Goal: Information Seeking & Learning: Learn about a topic

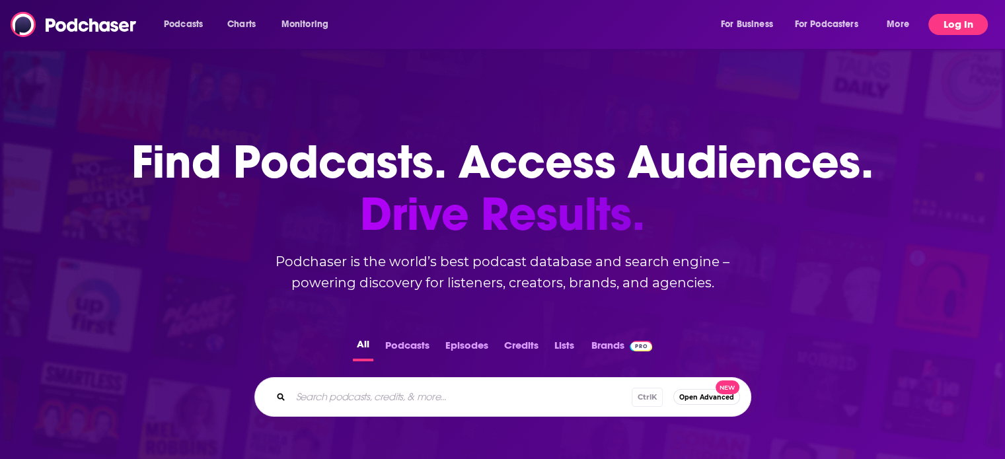
click at [974, 20] on button "Log In" at bounding box center [957, 24] width 59 height 21
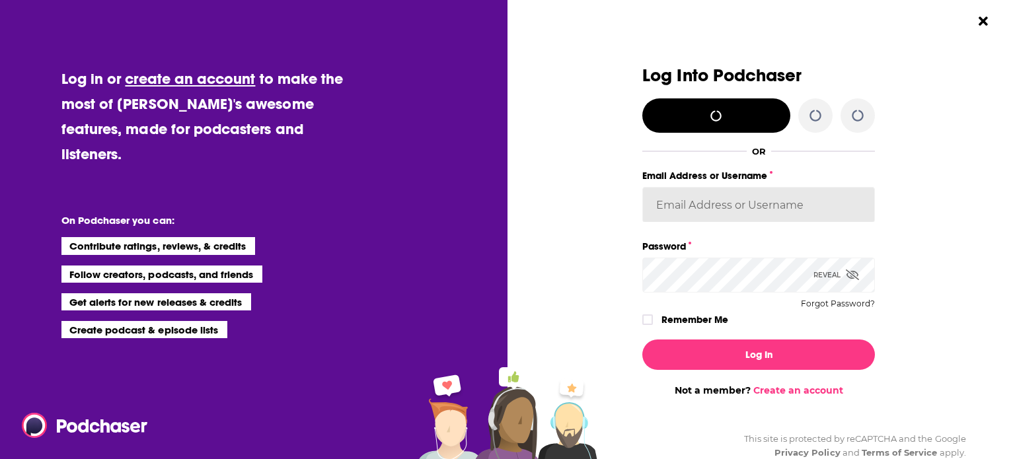
type input "[EMAIL_ADDRESS][DOMAIN_NAME]"
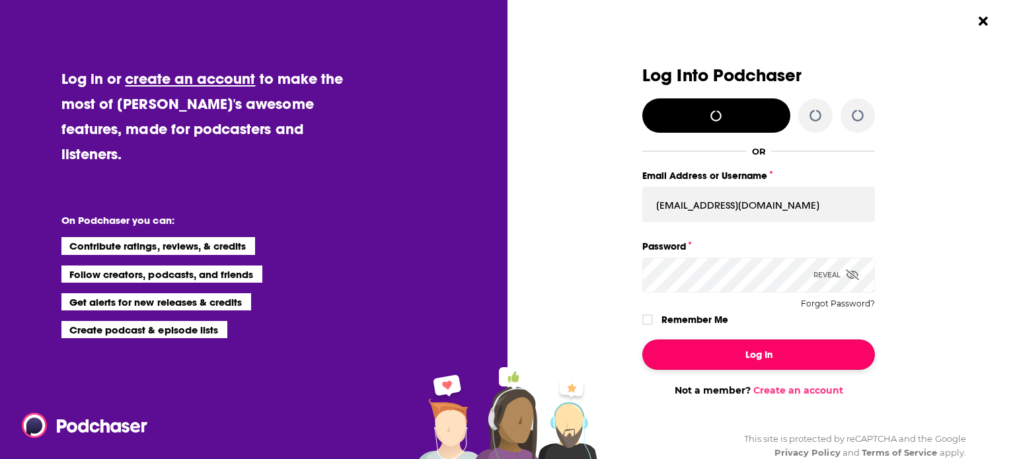
click at [710, 354] on button "Log In" at bounding box center [758, 355] width 233 height 30
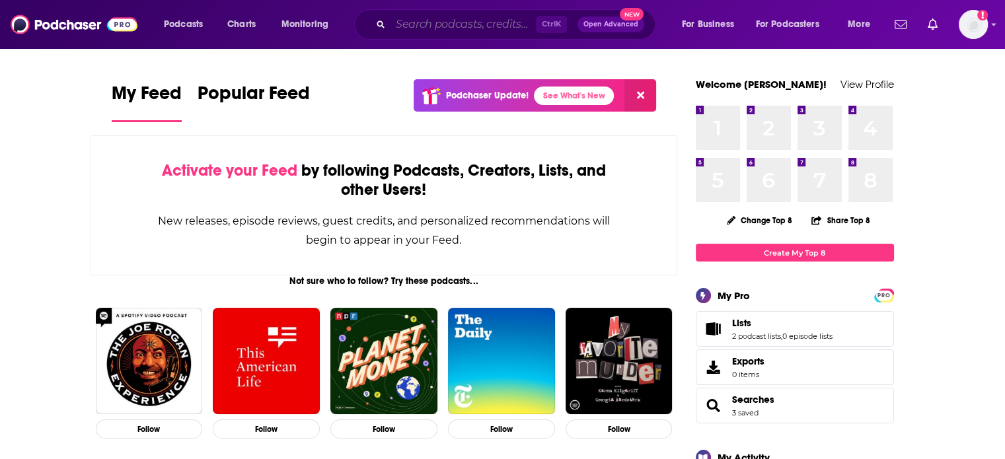
click at [402, 28] on input "Search podcasts, credits, & more..." at bounding box center [463, 24] width 145 height 21
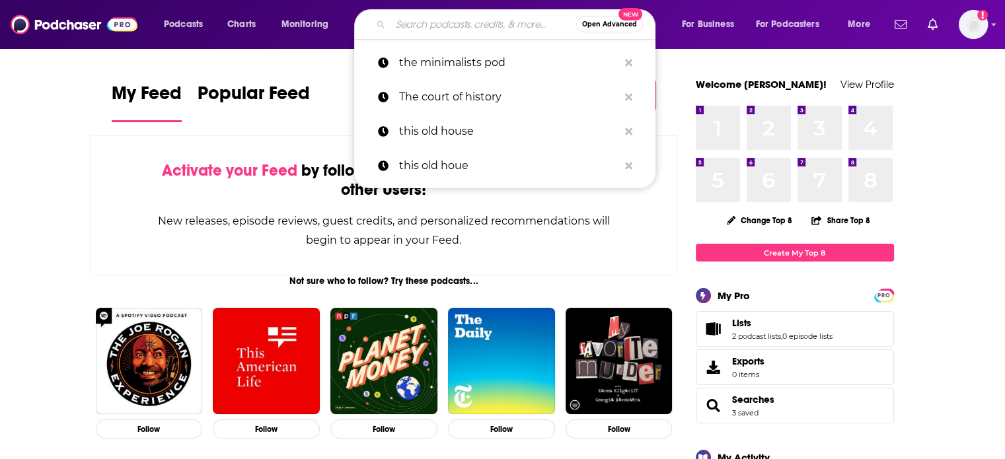
paste input "• The Sackhoff Show"
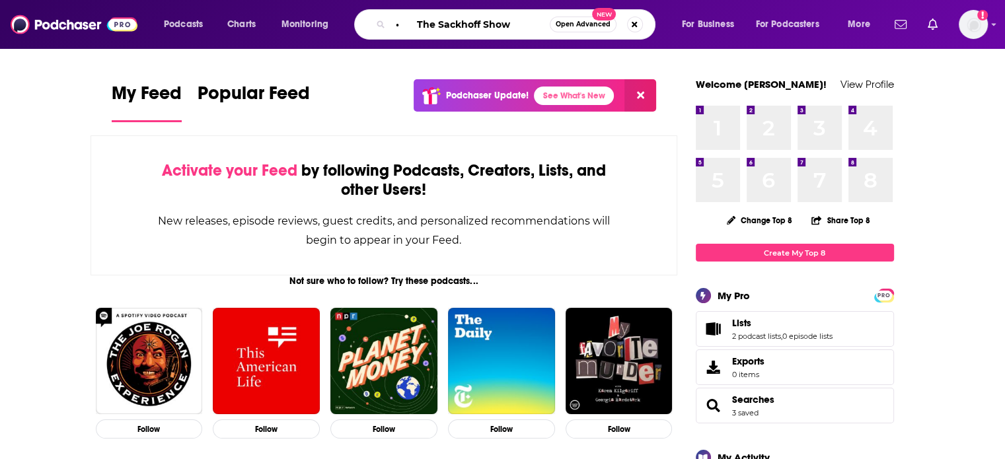
click at [416, 18] on input "• The Sackhoff Show" at bounding box center [470, 24] width 159 height 21
type input "The Sackhoff Show"
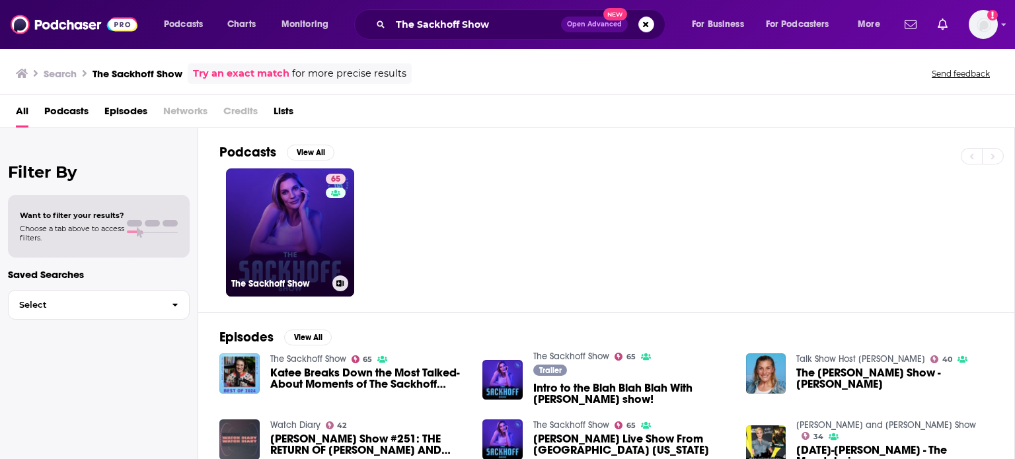
click at [303, 223] on link "65 The Sackhoff Show" at bounding box center [290, 233] width 128 height 128
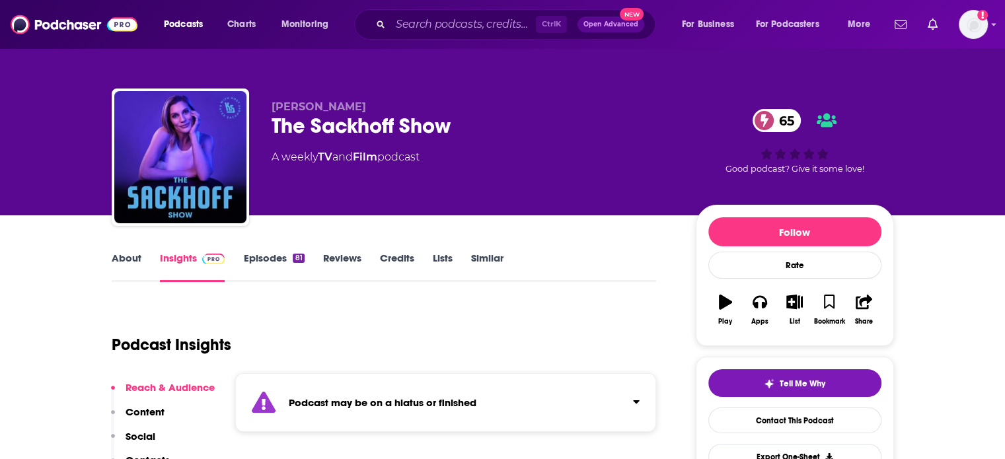
click at [128, 253] on link "About" at bounding box center [127, 267] width 30 height 30
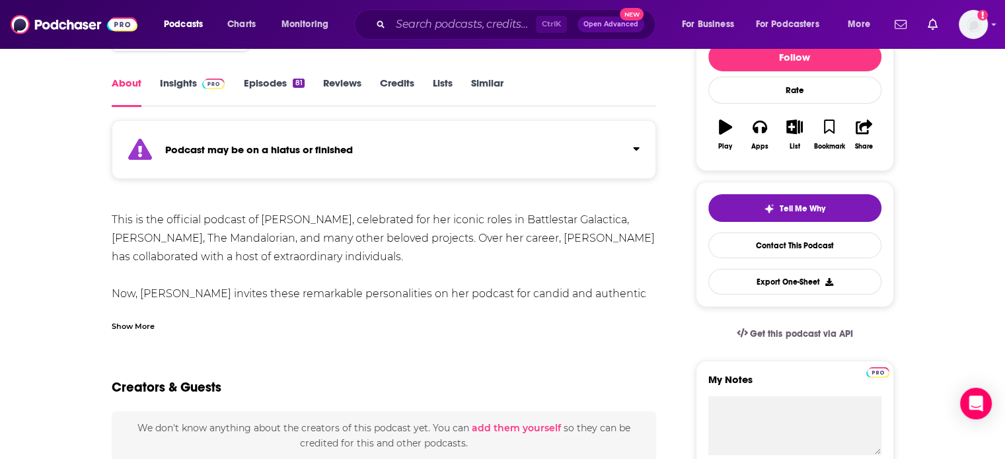
scroll to position [198, 0]
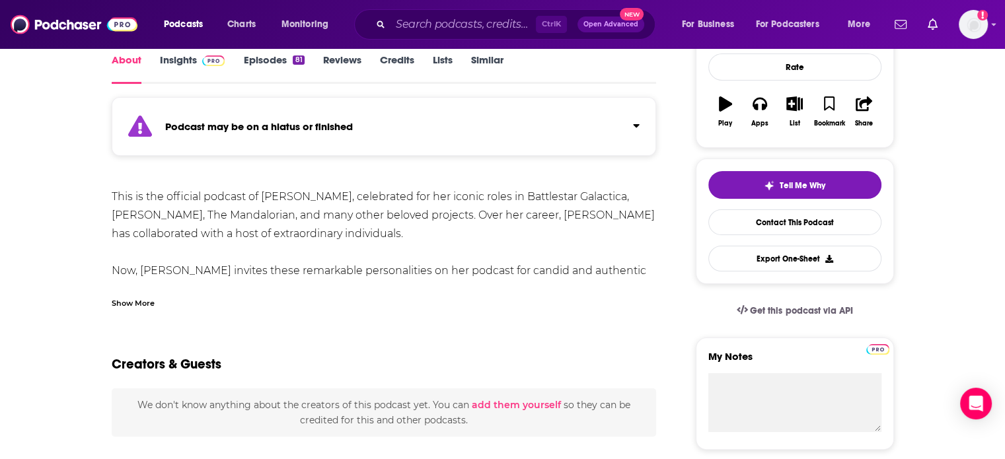
click at [128, 301] on div "Show More" at bounding box center [133, 302] width 43 height 13
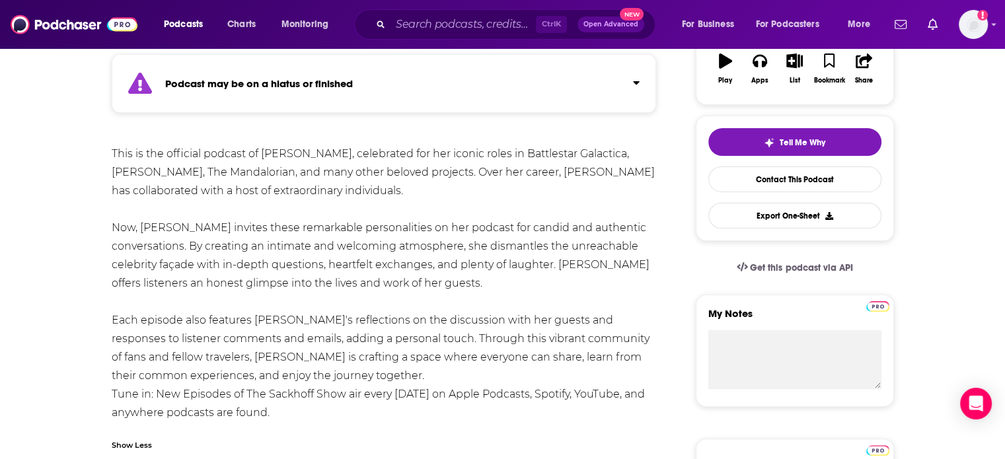
scroll to position [264, 0]
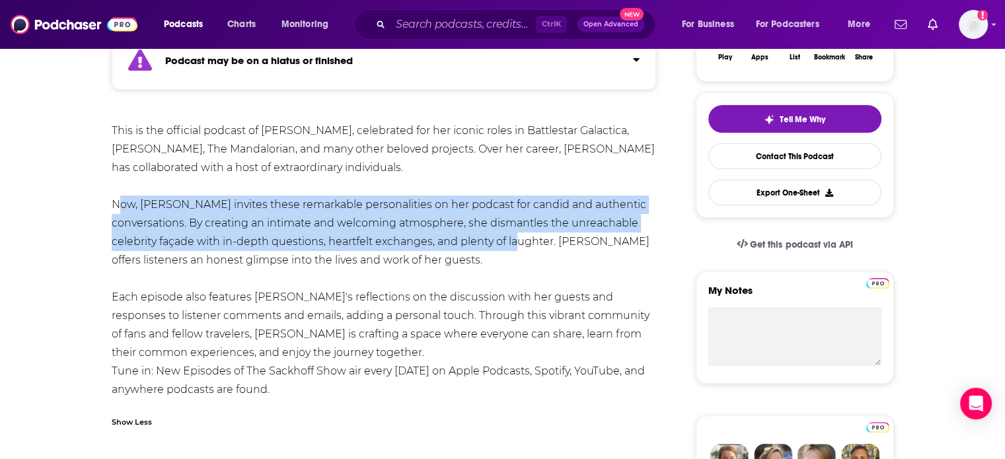
drag, startPoint x: 114, startPoint y: 206, endPoint x: 555, endPoint y: 246, distance: 443.3
copy div "Now, [PERSON_NAME] invites these remarkable personalities on her podcast for ca…"
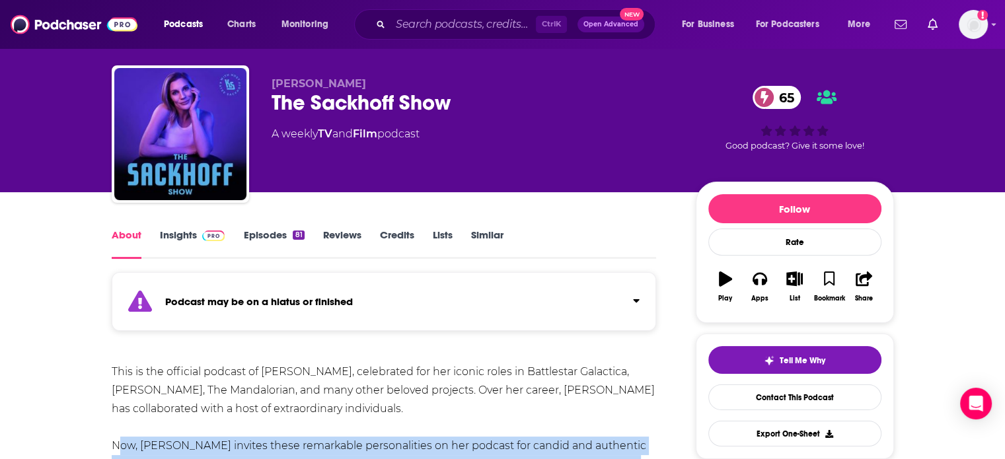
scroll to position [0, 0]
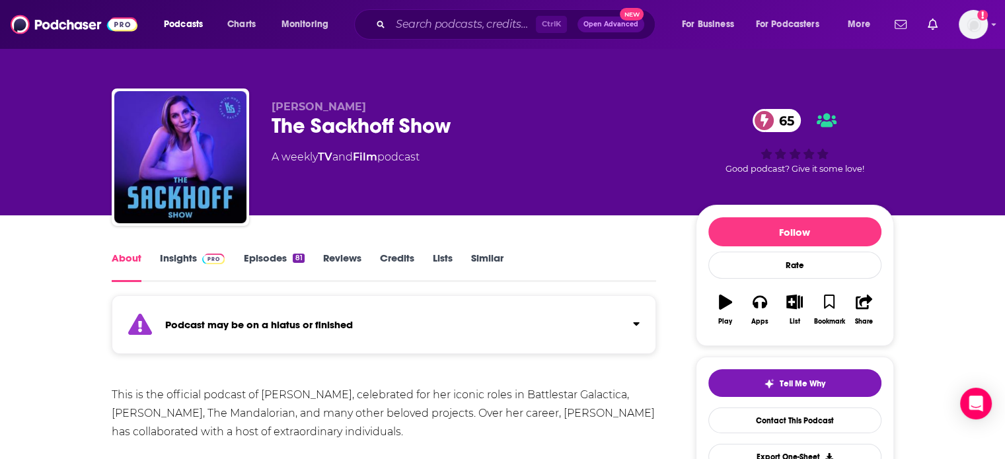
click at [178, 258] on link "Insights" at bounding box center [192, 267] width 65 height 30
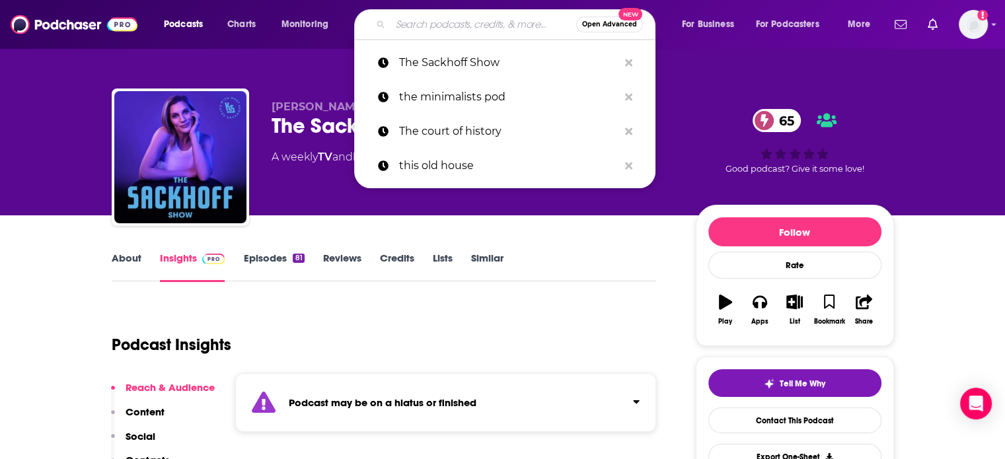
click at [415, 30] on input "Search podcasts, credits, & more..." at bounding box center [484, 24] width 186 height 21
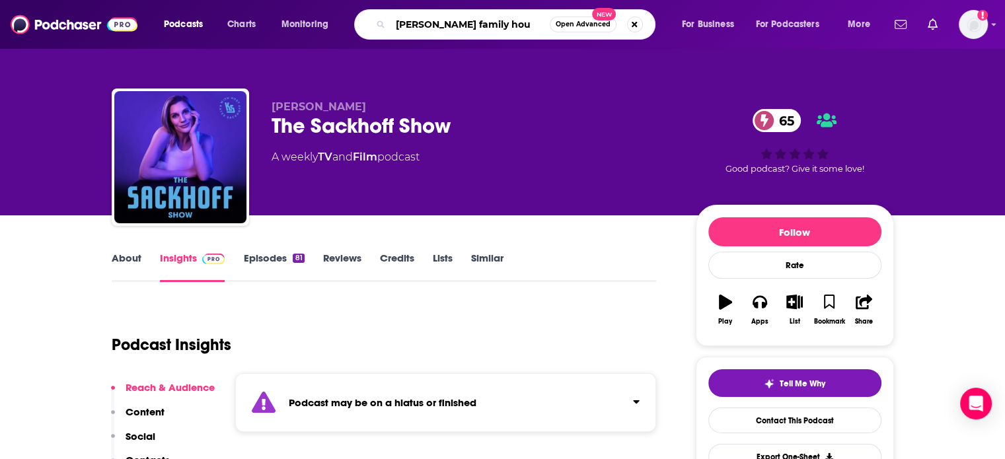
type input "[PERSON_NAME] family hour"
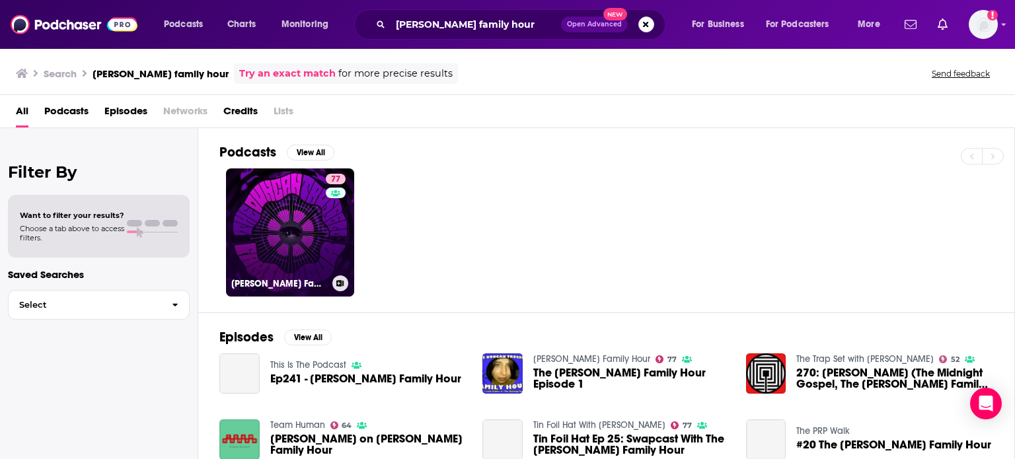
click at [315, 232] on link "77 [PERSON_NAME] Family Hour" at bounding box center [290, 233] width 128 height 128
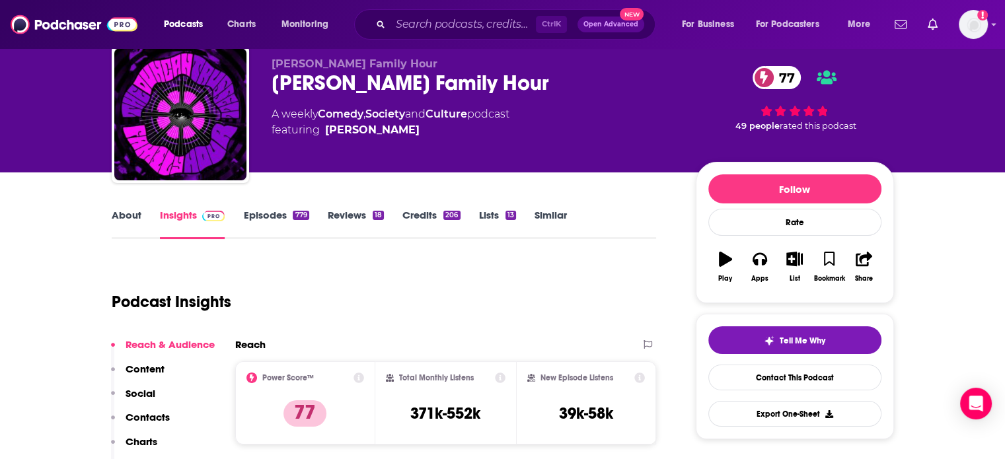
scroll to position [66, 0]
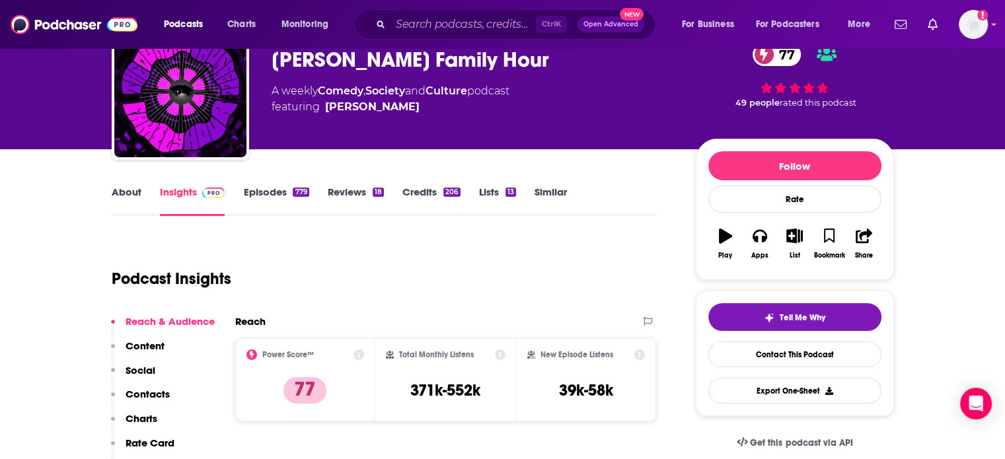
click at [124, 190] on link "About" at bounding box center [127, 201] width 30 height 30
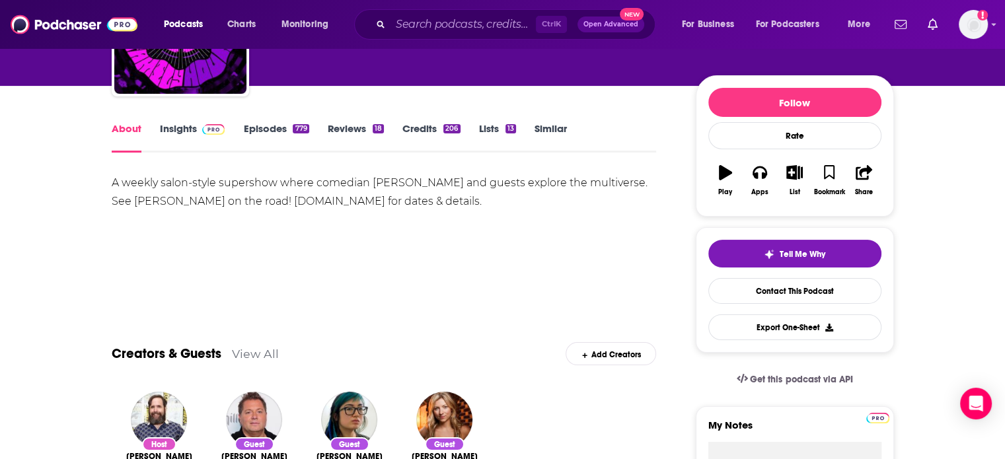
scroll to position [132, 0]
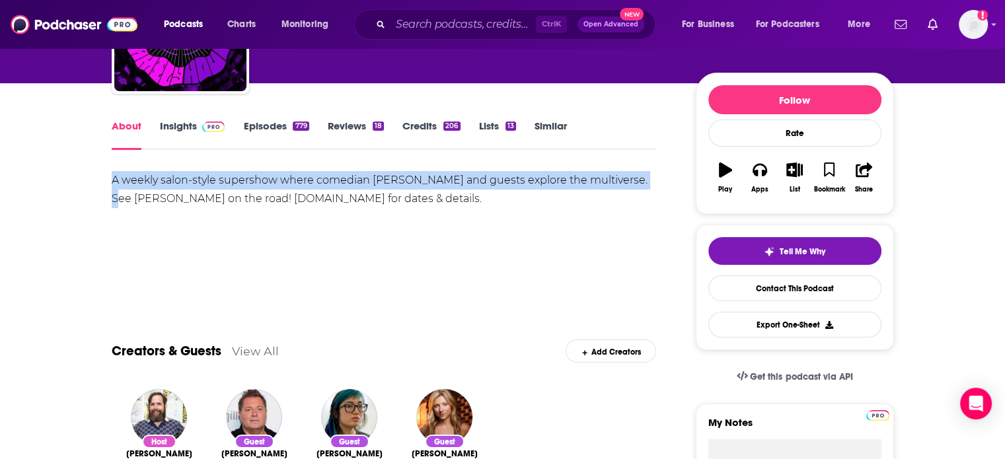
drag, startPoint x: 638, startPoint y: 179, endPoint x: 116, endPoint y: 163, distance: 521.7
copy div "A weekly salon-style supershow where comedian [PERSON_NAME] and guests explore …"
click at [254, 129] on link "Episodes 779" at bounding box center [275, 135] width 65 height 30
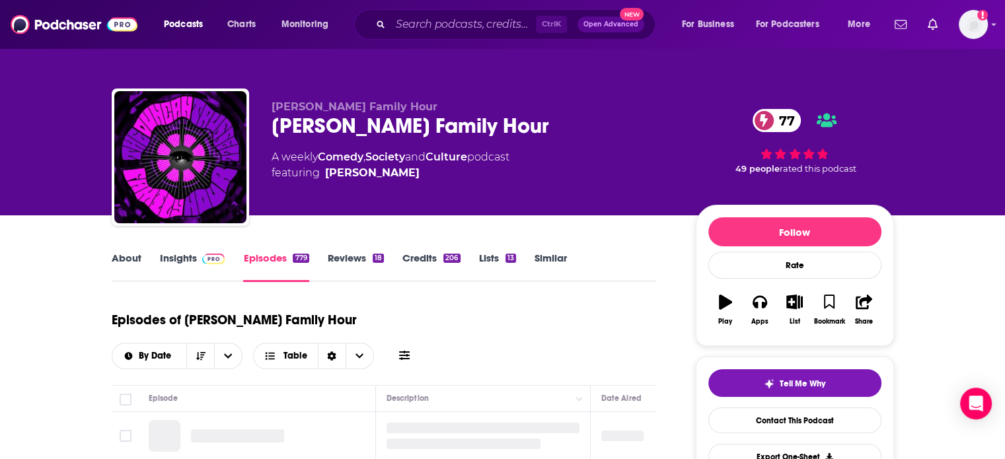
drag, startPoint x: 534, startPoint y: 153, endPoint x: 254, endPoint y: 152, distance: 280.2
click at [254, 152] on div "[PERSON_NAME] Family Hour [PERSON_NAME] Family Hour 77 A weekly Comedy , Societ…" at bounding box center [503, 160] width 782 height 143
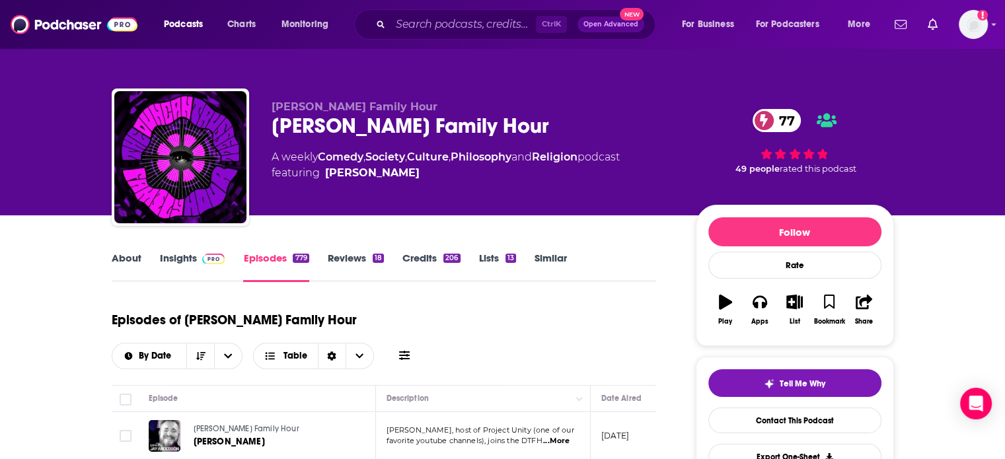
click at [135, 256] on link "About" at bounding box center [127, 267] width 30 height 30
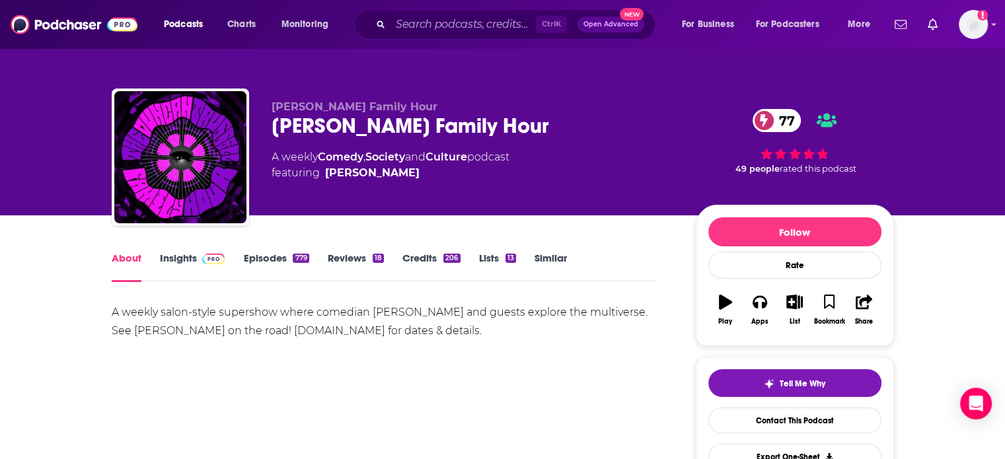
click at [274, 155] on div "A weekly Comedy , Society and Culture podcast featuring [PERSON_NAME]" at bounding box center [391, 165] width 238 height 32
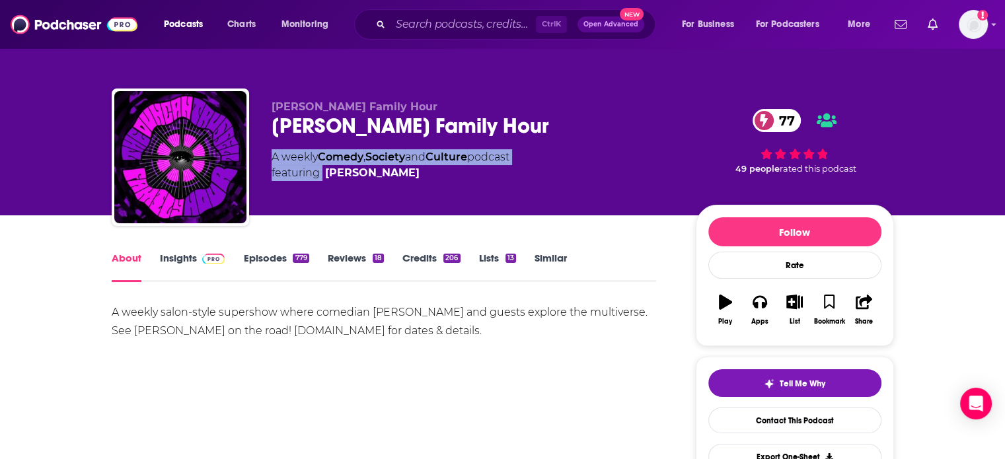
drag, startPoint x: 274, startPoint y: 155, endPoint x: 455, endPoint y: 174, distance: 182.0
click at [455, 174] on div "A weekly Comedy , Society and Culture podcast featuring [PERSON_NAME]" at bounding box center [391, 165] width 238 height 32
copy div "A weekly Comedy , Society and Culture podcast featuring"
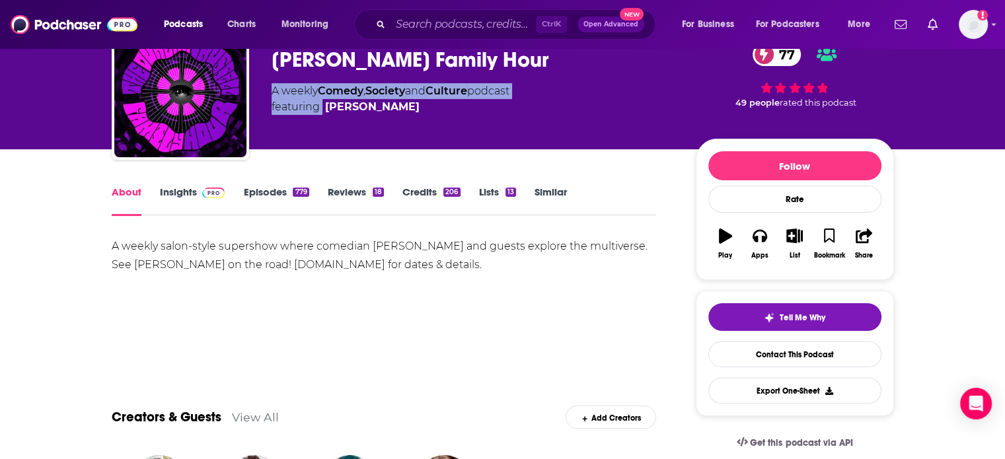
click at [255, 194] on link "Episodes 779" at bounding box center [275, 201] width 65 height 30
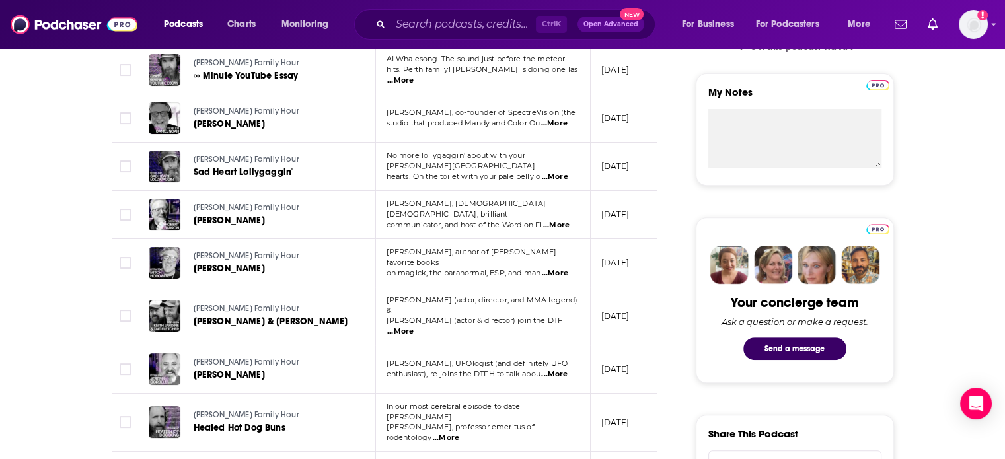
scroll to position [397, 0]
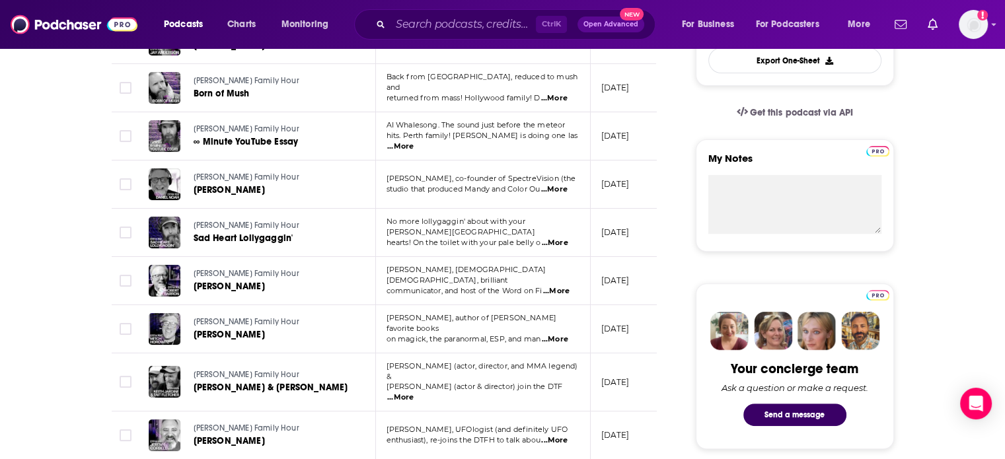
click at [563, 190] on span "...More" at bounding box center [554, 189] width 26 height 11
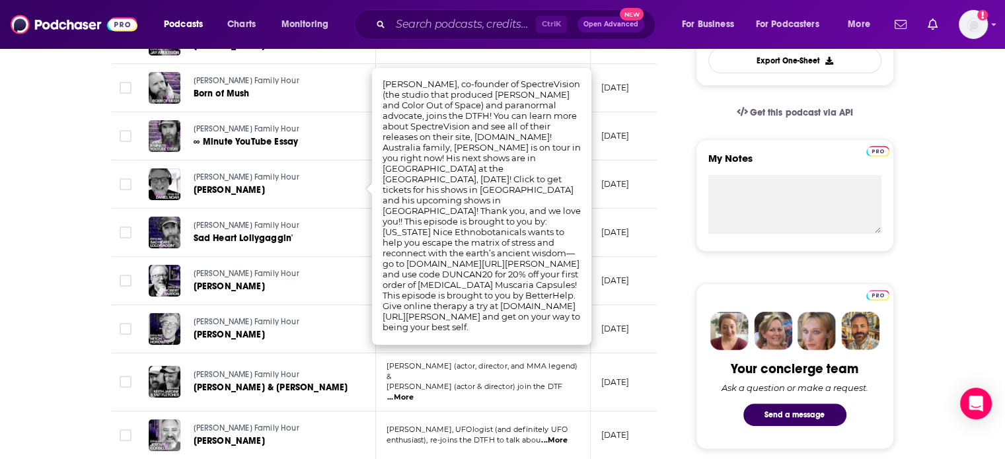
drag, startPoint x: 252, startPoint y: 202, endPoint x: 264, endPoint y: 192, distance: 15.9
click at [252, 202] on td "[PERSON_NAME] Family Hour [PERSON_NAME]" at bounding box center [257, 185] width 238 height 48
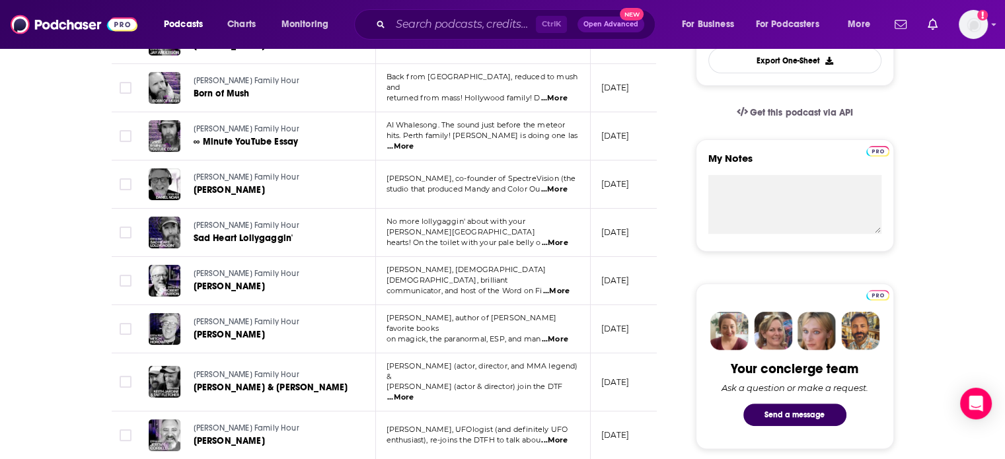
scroll to position [330, 0]
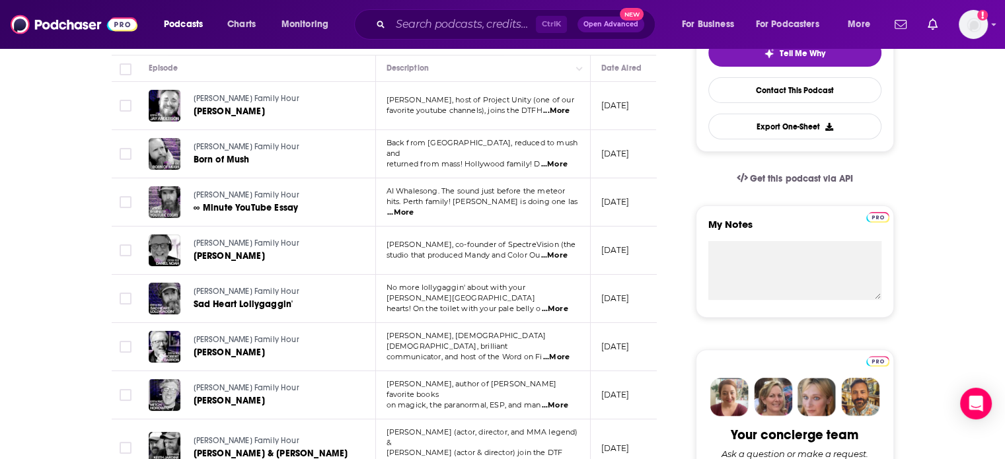
click at [554, 159] on span "...More" at bounding box center [554, 164] width 26 height 11
click at [310, 182] on td "[PERSON_NAME] Family Hour ∞ Minute YouTube Essay" at bounding box center [257, 202] width 238 height 48
click at [560, 352] on span "...More" at bounding box center [556, 357] width 26 height 11
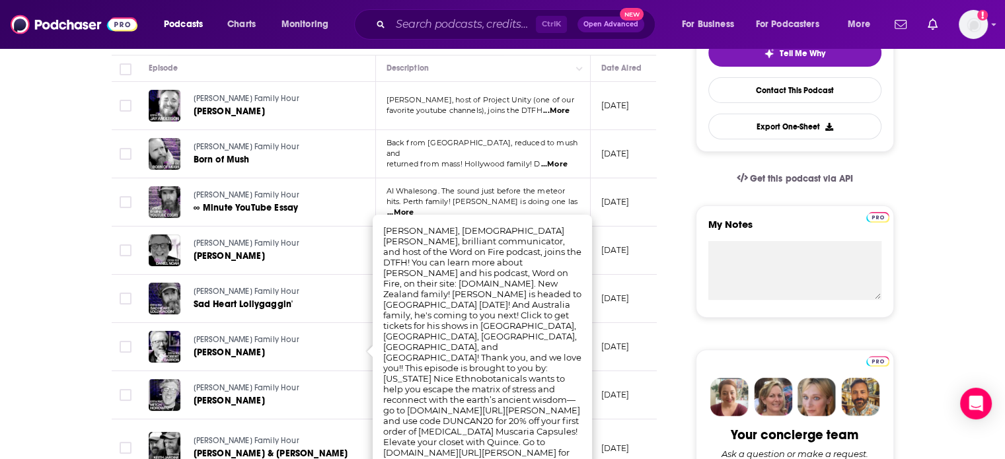
scroll to position [397, 0]
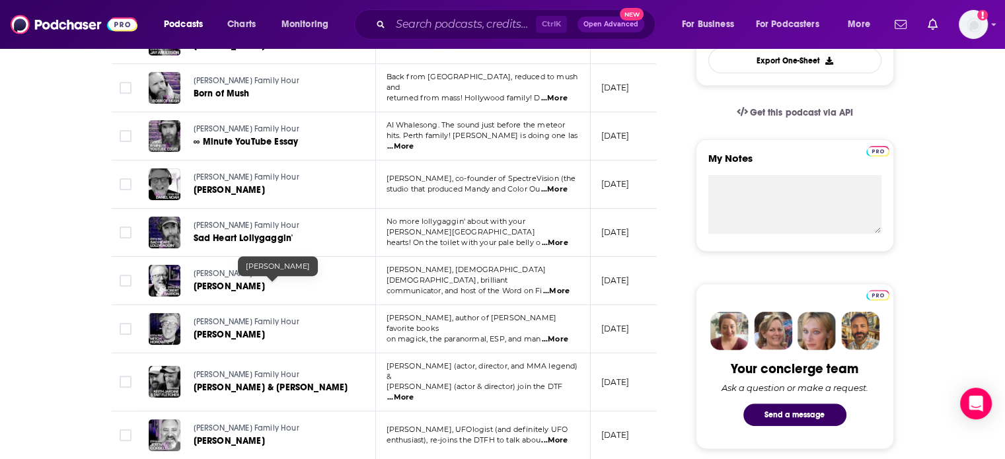
click at [348, 288] on link "[PERSON_NAME]" at bounding box center [272, 286] width 157 height 13
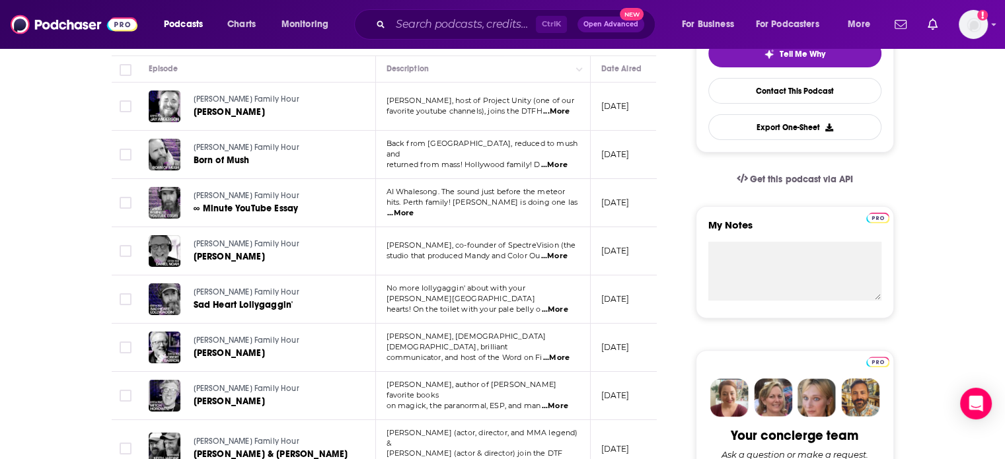
scroll to position [330, 0]
click at [564, 352] on span "...More" at bounding box center [556, 357] width 26 height 11
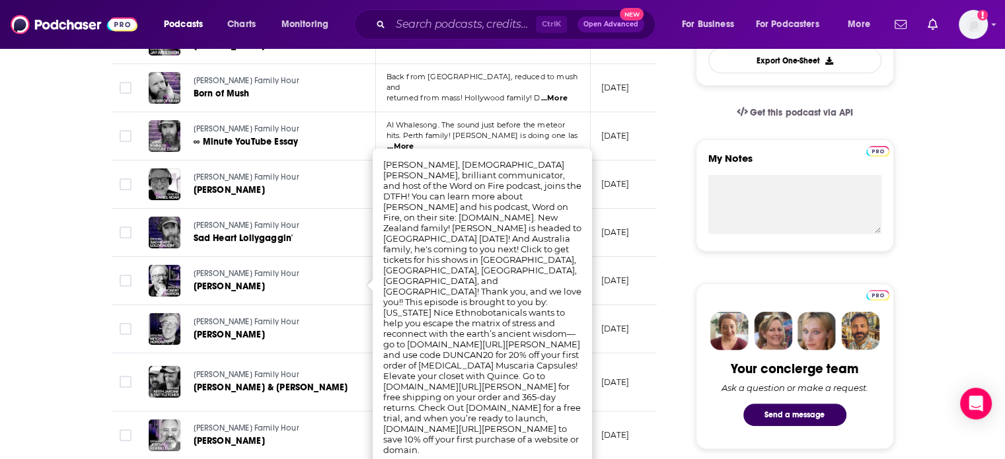
scroll to position [529, 0]
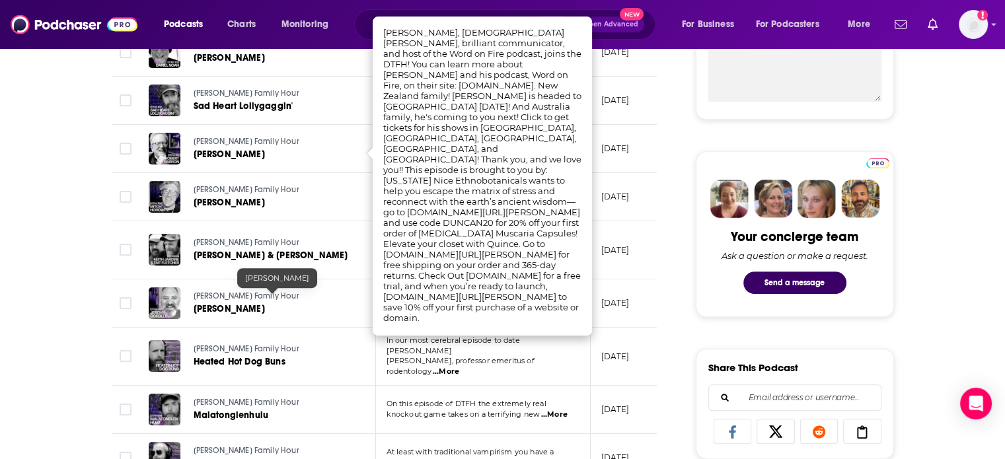
click at [315, 291] on link "[PERSON_NAME] Family Hour" at bounding box center [272, 297] width 157 height 12
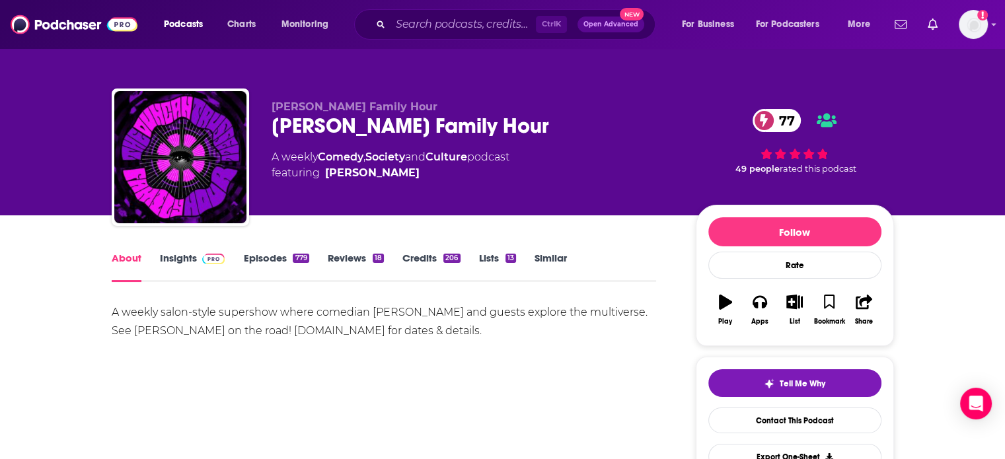
click at [277, 258] on link "Episodes 779" at bounding box center [275, 267] width 65 height 30
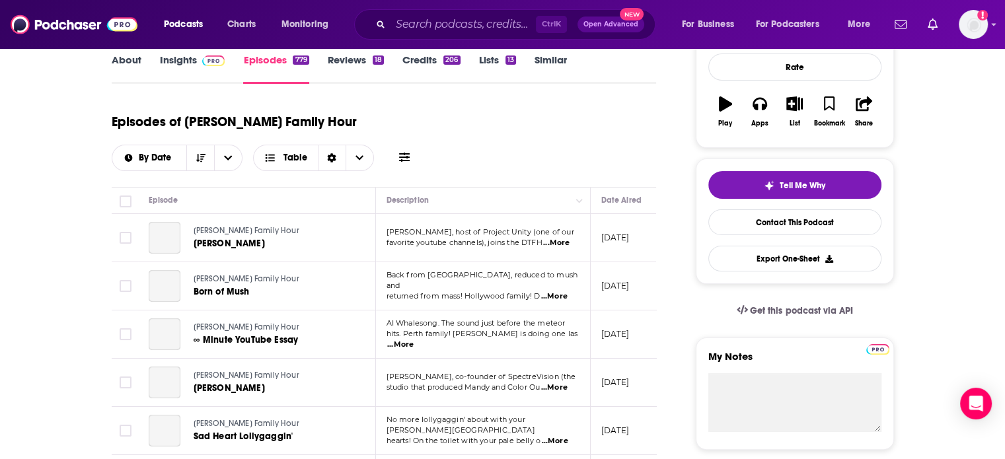
scroll to position [330, 0]
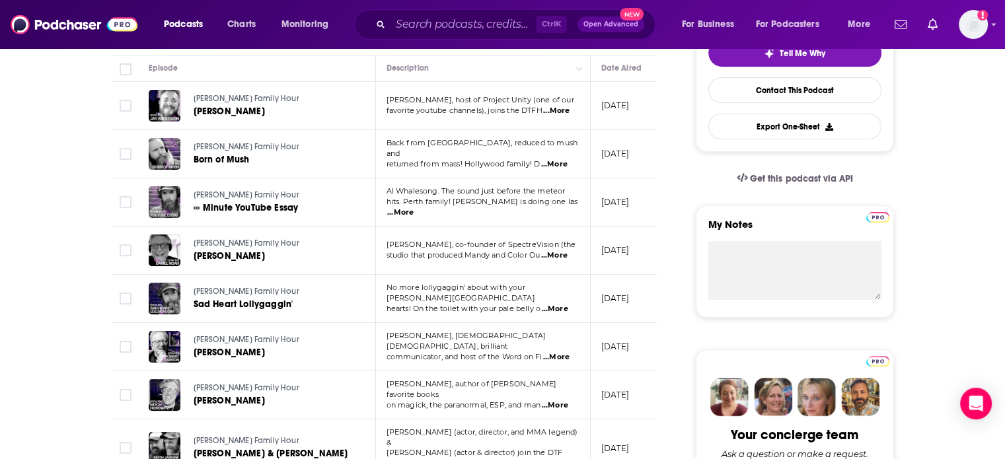
click at [558, 304] on span "...More" at bounding box center [555, 309] width 26 height 11
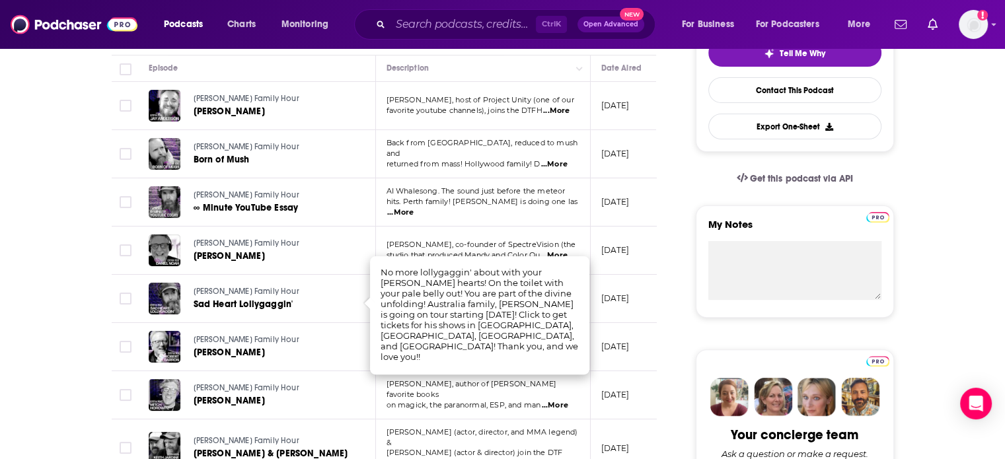
click at [383, 374] on td "[PERSON_NAME], author of [PERSON_NAME] favorite books on magick, the paranormal…" at bounding box center [483, 395] width 215 height 48
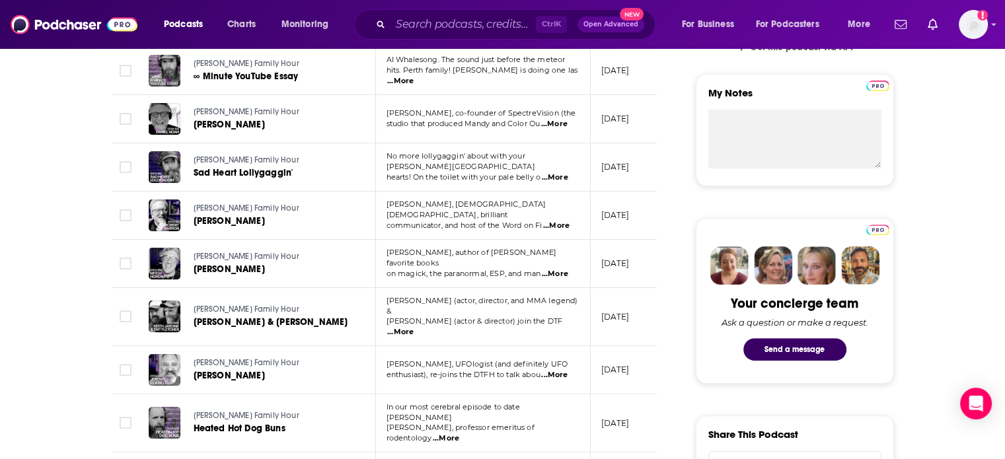
scroll to position [463, 0]
click at [562, 268] on span "...More" at bounding box center [555, 273] width 26 height 11
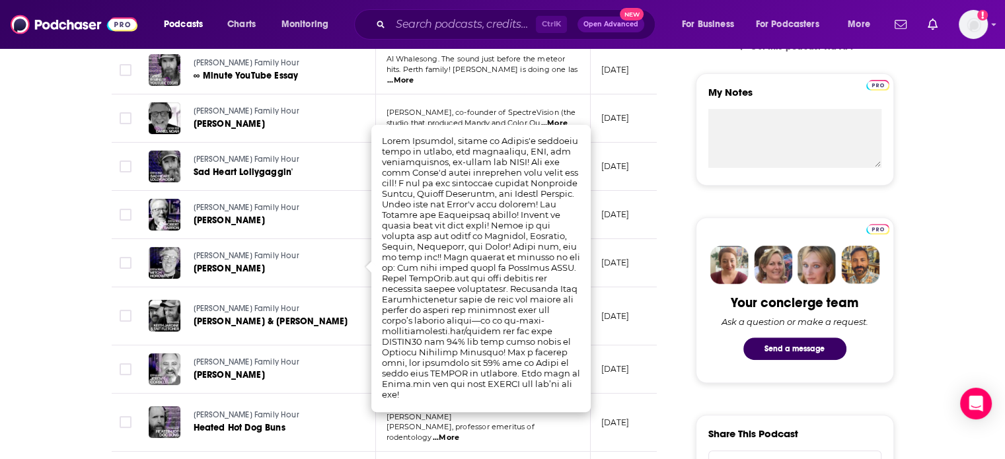
click at [324, 289] on td "[PERSON_NAME] Family Hour [PERSON_NAME] & [PERSON_NAME]" at bounding box center [257, 316] width 238 height 58
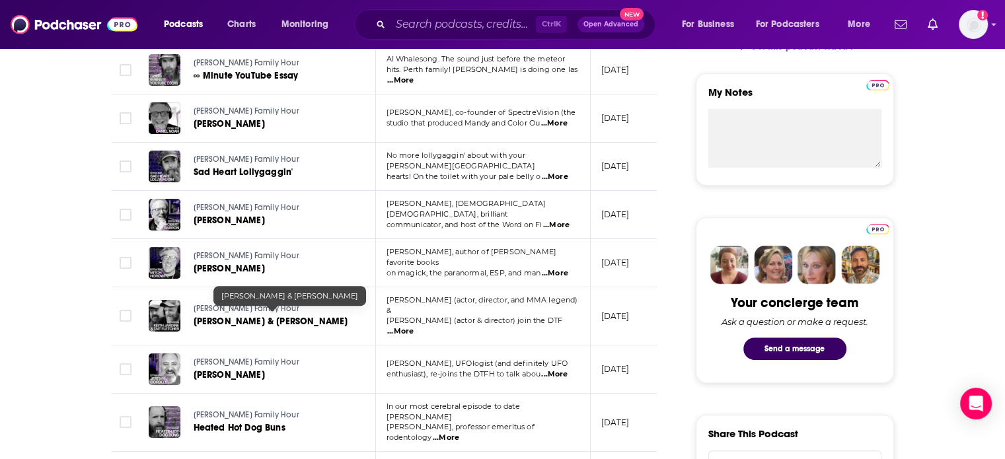
click at [262, 316] on span "[PERSON_NAME] & [PERSON_NAME]" at bounding box center [271, 321] width 155 height 11
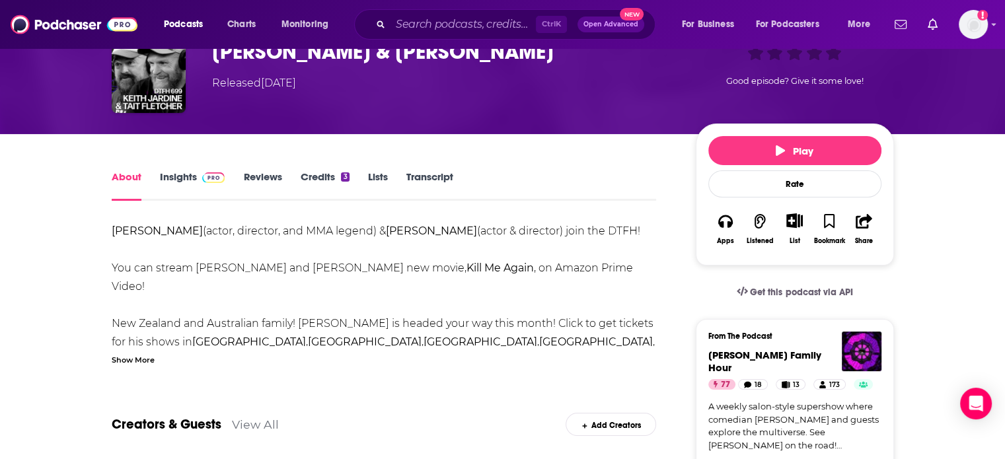
scroll to position [132, 0]
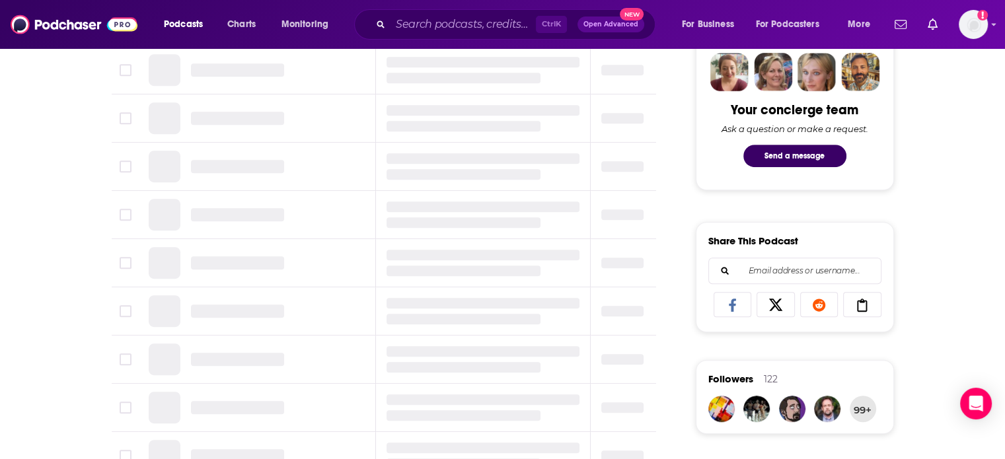
scroll to position [661, 0]
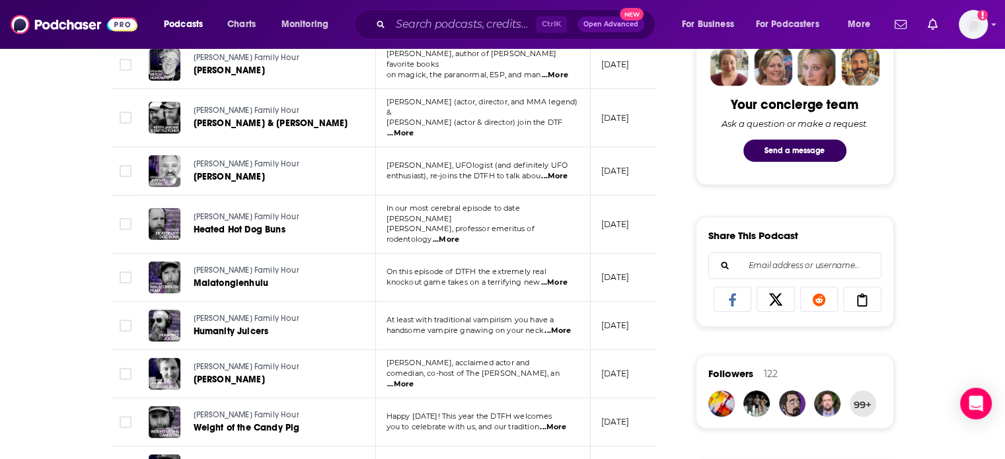
click at [549, 278] on span "...More" at bounding box center [554, 283] width 26 height 11
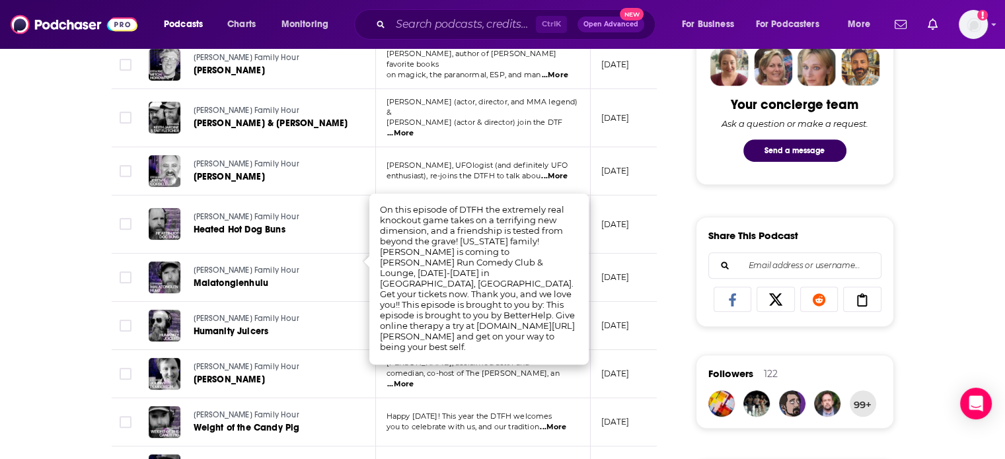
click at [345, 269] on div "[PERSON_NAME] Family Hour Malatonglenhulu" at bounding box center [272, 278] width 157 height 32
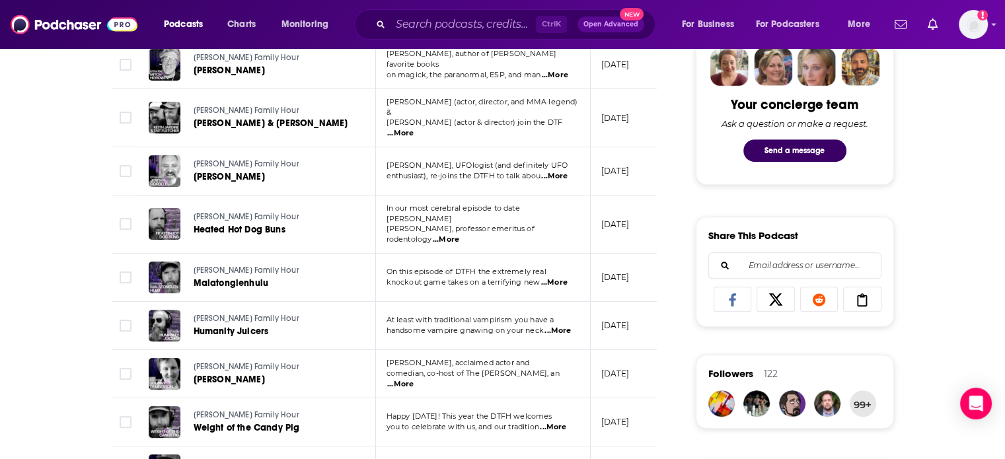
click at [568, 326] on span "...More" at bounding box center [558, 331] width 26 height 11
click at [330, 302] on td "[PERSON_NAME] Family Hour Humanity Juicers" at bounding box center [257, 326] width 238 height 48
click at [236, 326] on span "Humanity Juicers" at bounding box center [231, 331] width 75 height 11
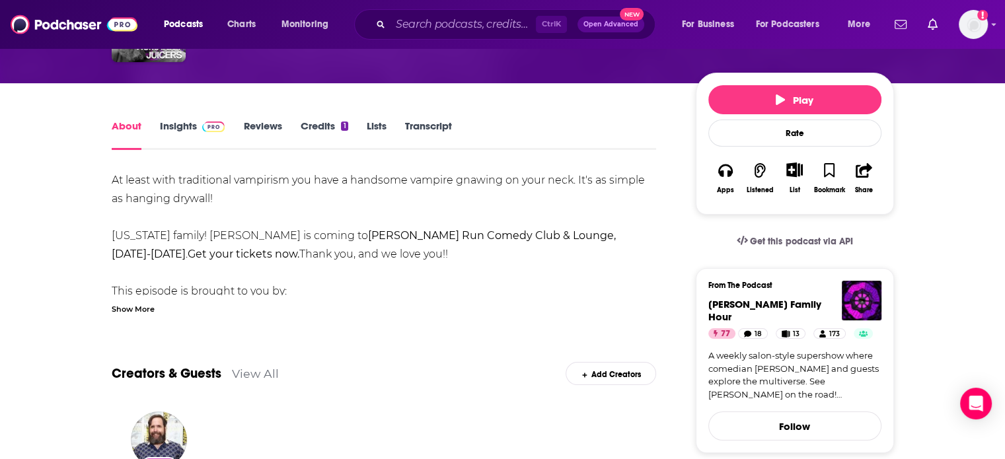
scroll to position [132, 0]
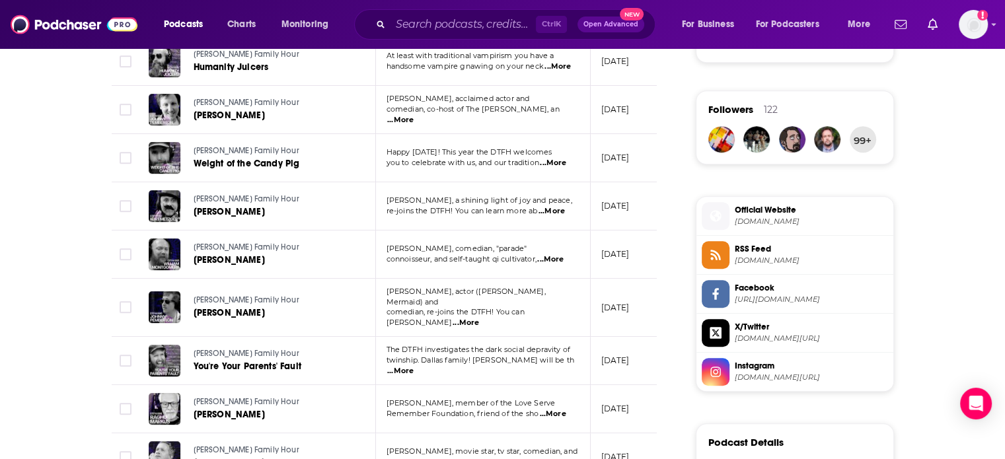
scroll to position [859, 0]
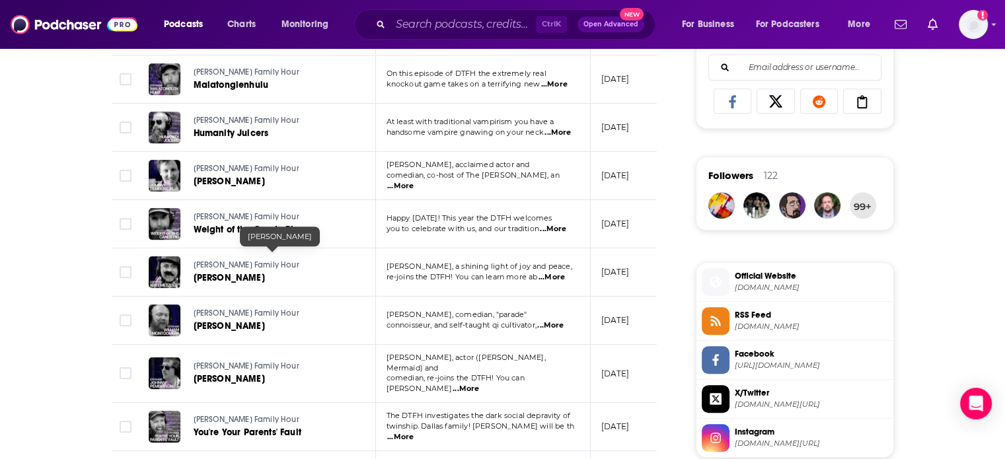
click at [218, 272] on span "[PERSON_NAME]" at bounding box center [229, 277] width 71 height 11
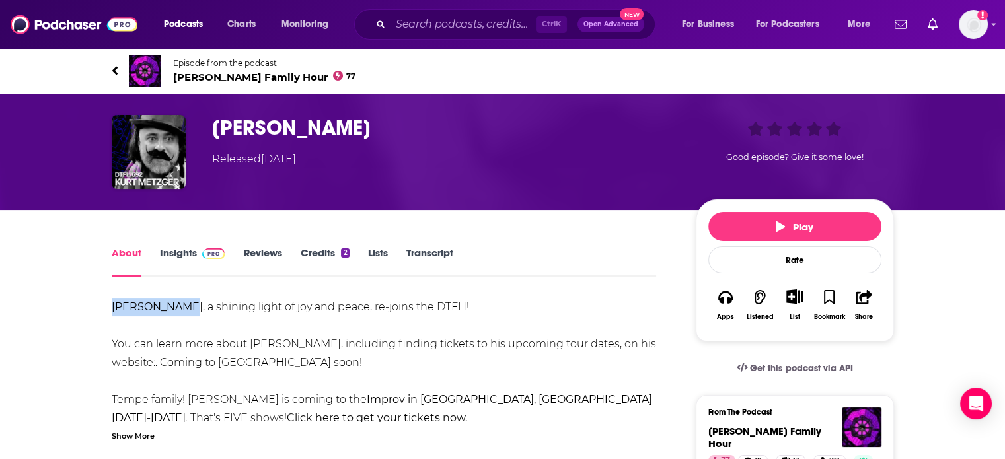
drag, startPoint x: 114, startPoint y: 301, endPoint x: 179, endPoint y: 306, distance: 65.6
click at [179, 306] on strong "[PERSON_NAME]" at bounding box center [157, 307] width 91 height 13
copy strong "[PERSON_NAME]"
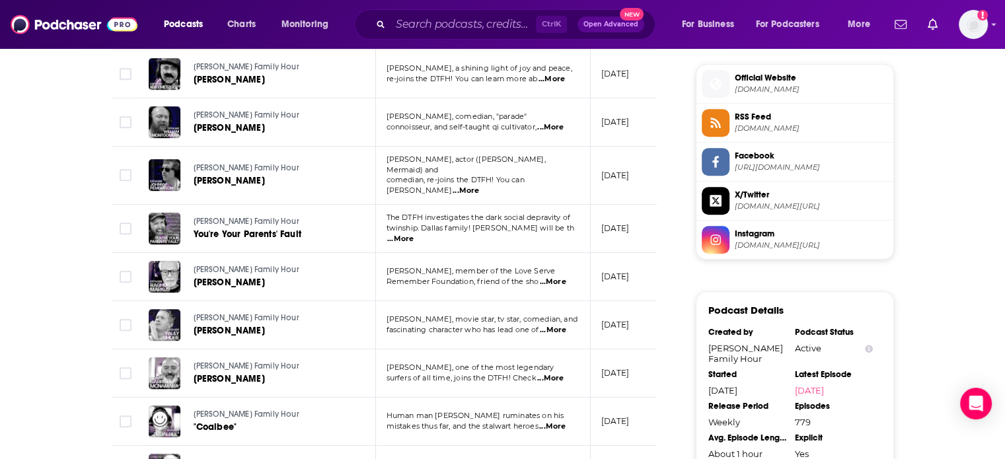
scroll to position [1123, 0]
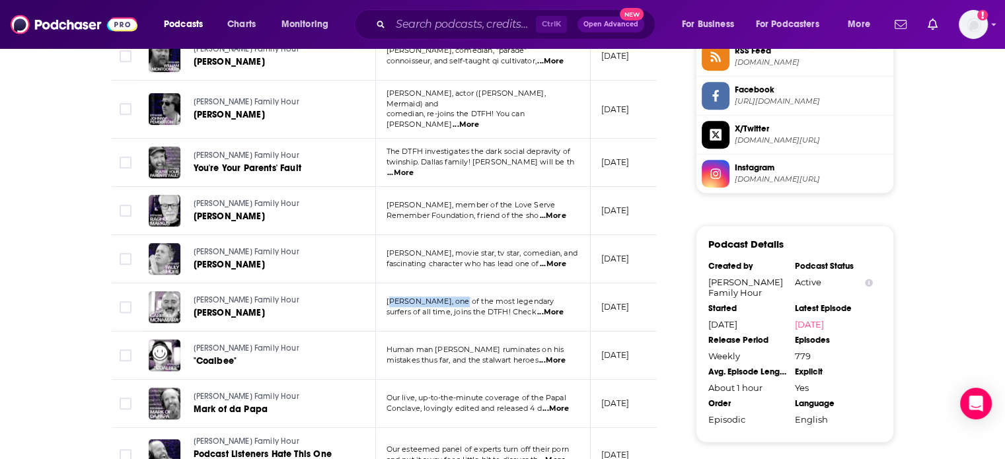
drag, startPoint x: 387, startPoint y: 268, endPoint x: 433, endPoint y: 265, distance: 45.7
click at [451, 297] on span "[PERSON_NAME], one of the most legendary" at bounding box center [471, 301] width 168 height 9
copy span "[PERSON_NAME]"
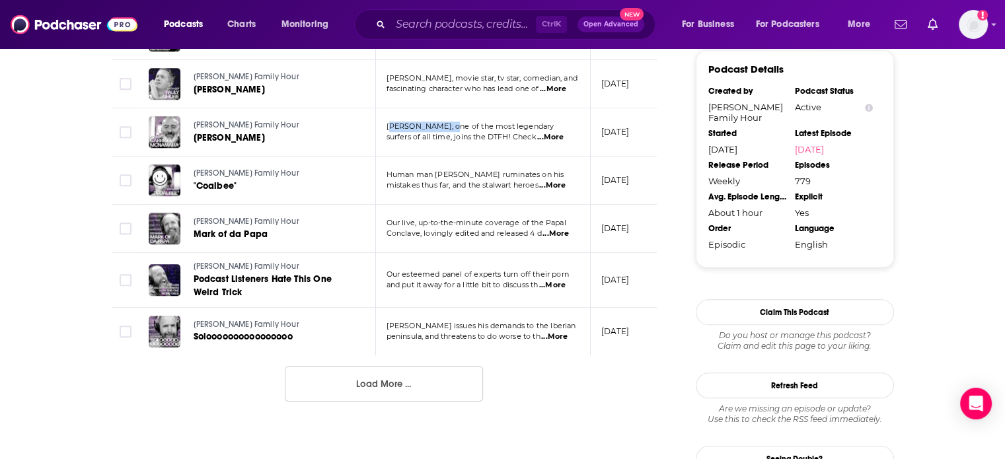
scroll to position [1322, 0]
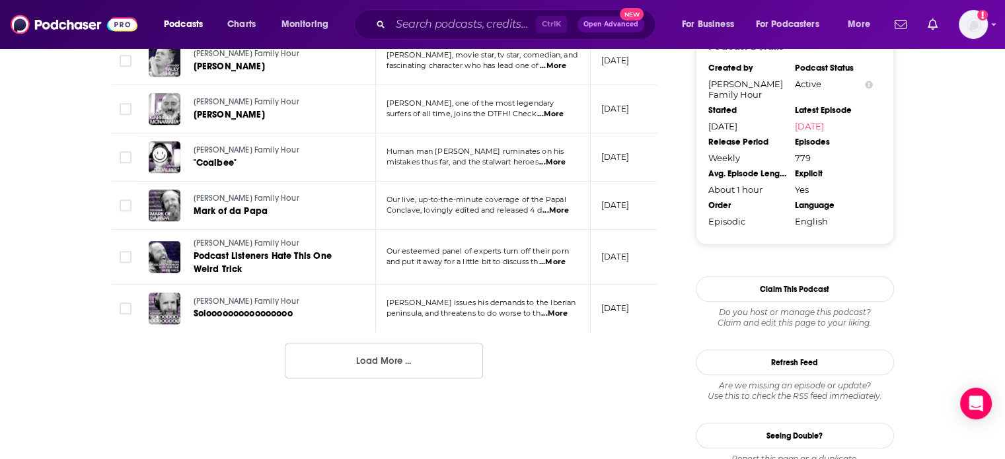
click at [572, 309] on p "peninsula, and threatens to do worse to th ...More" at bounding box center [483, 314] width 192 height 11
click at [568, 309] on span "...More" at bounding box center [554, 314] width 26 height 11
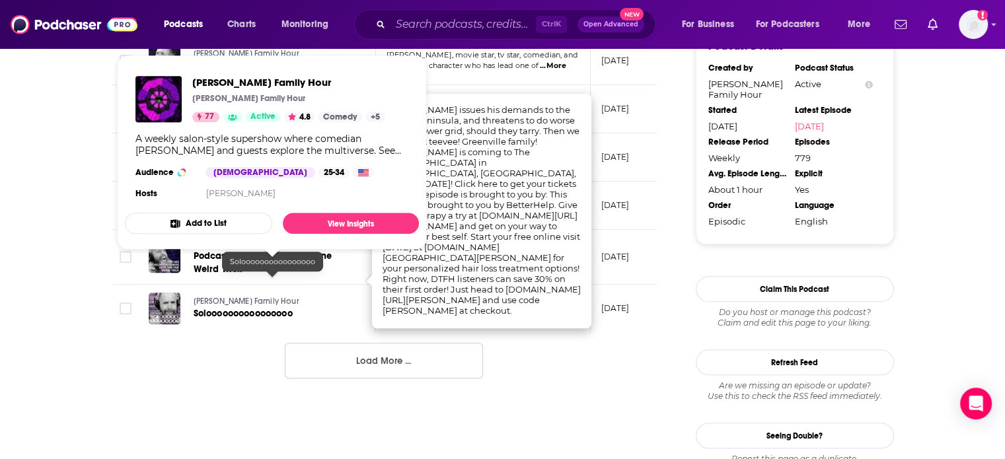
click at [322, 307] on link "Soloooooooooooooooo" at bounding box center [272, 313] width 157 height 13
